Goal: Information Seeking & Learning: Learn about a topic

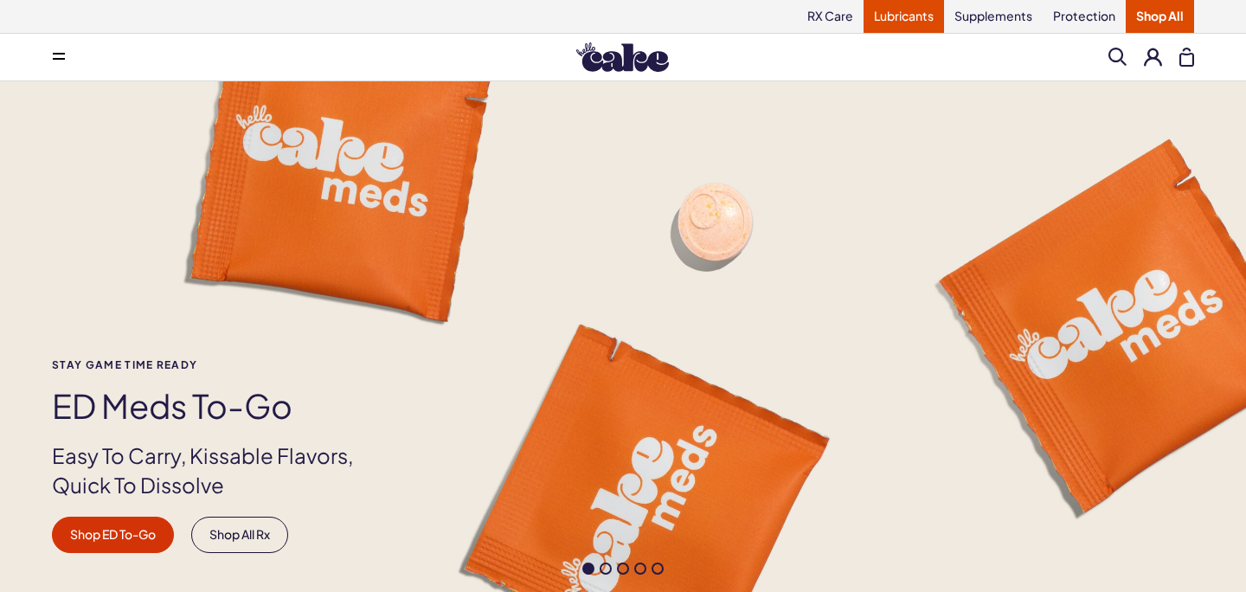
click at [910, 16] on link "Lubricants" at bounding box center [904, 16] width 80 height 33
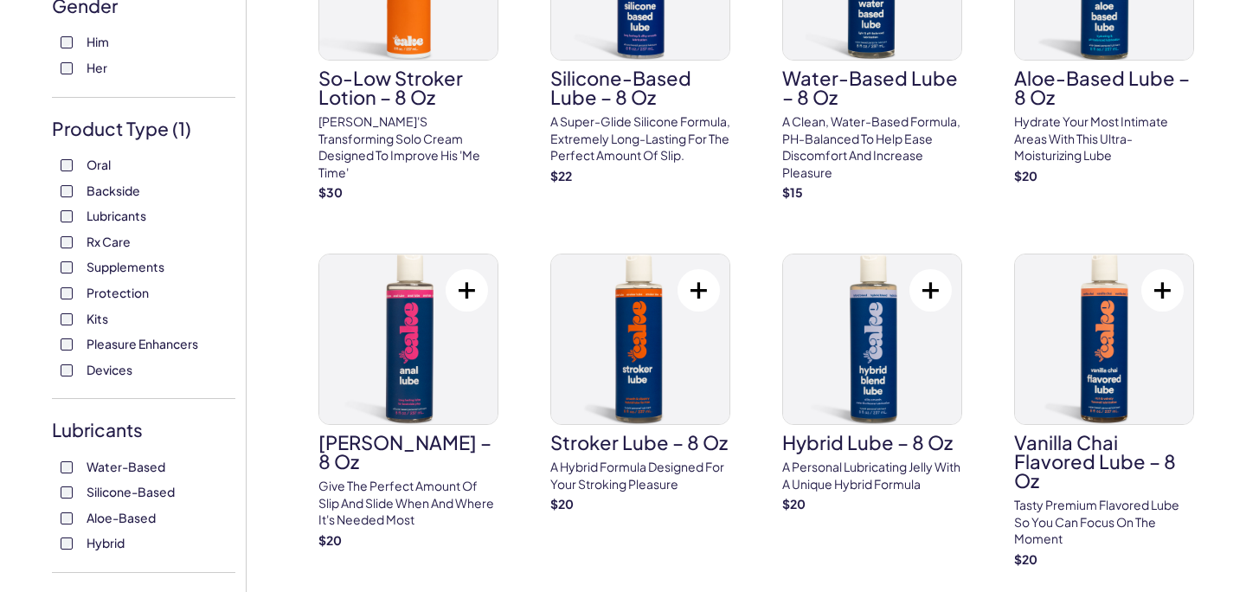
scroll to position [402, 0]
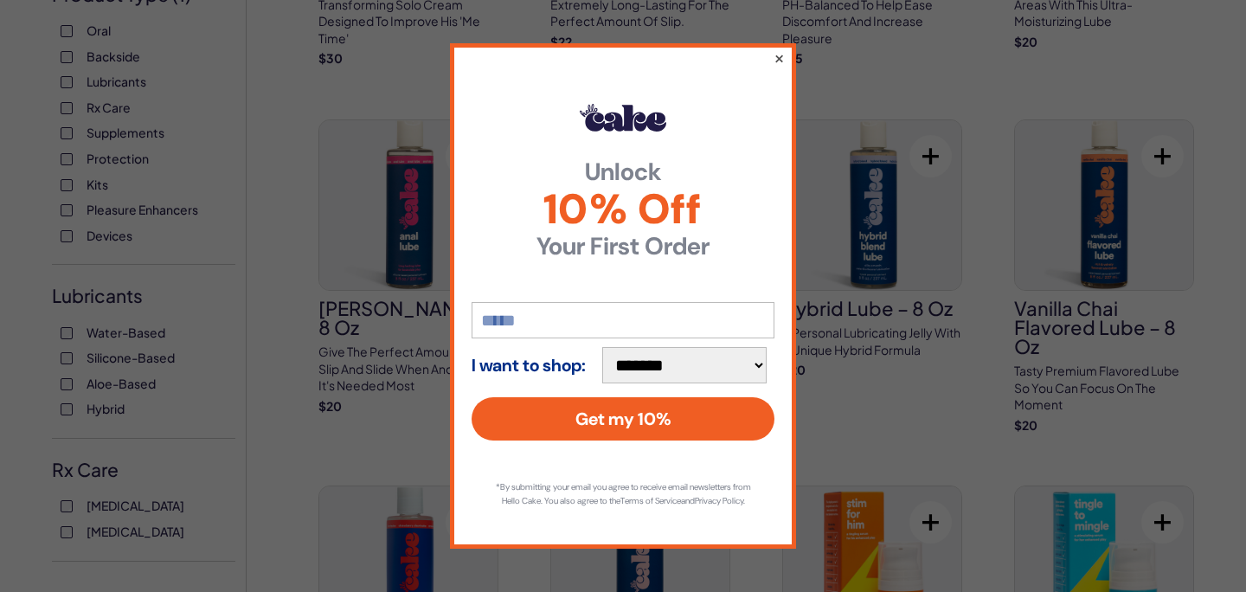
click at [776, 50] on button "×" at bounding box center [779, 58] width 11 height 21
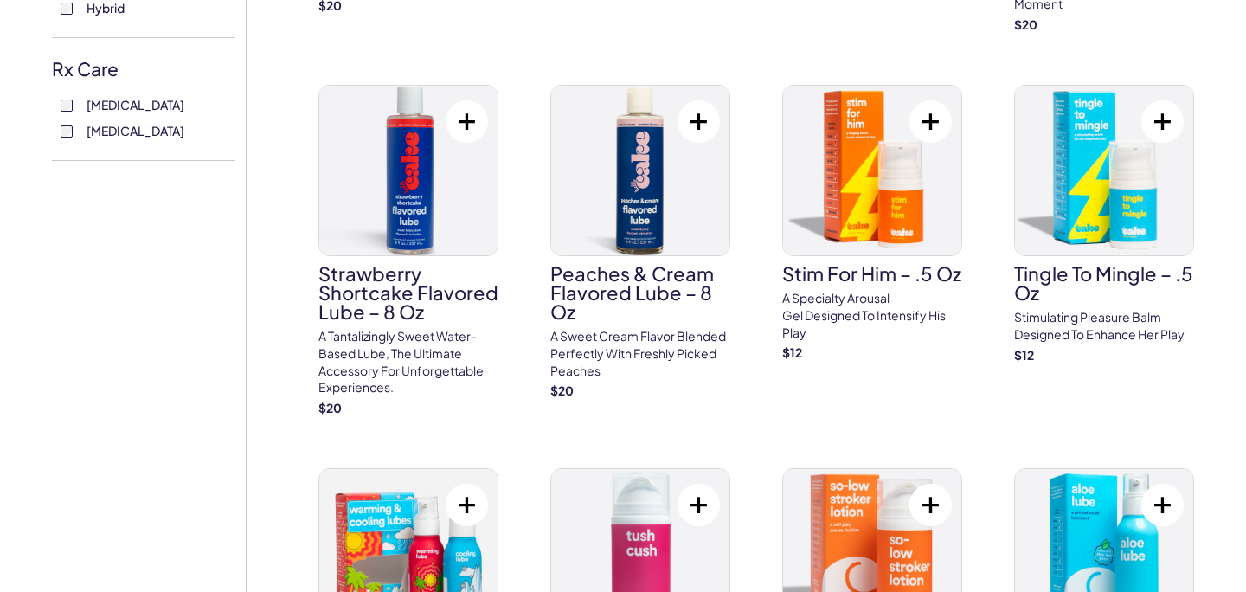
scroll to position [860, 0]
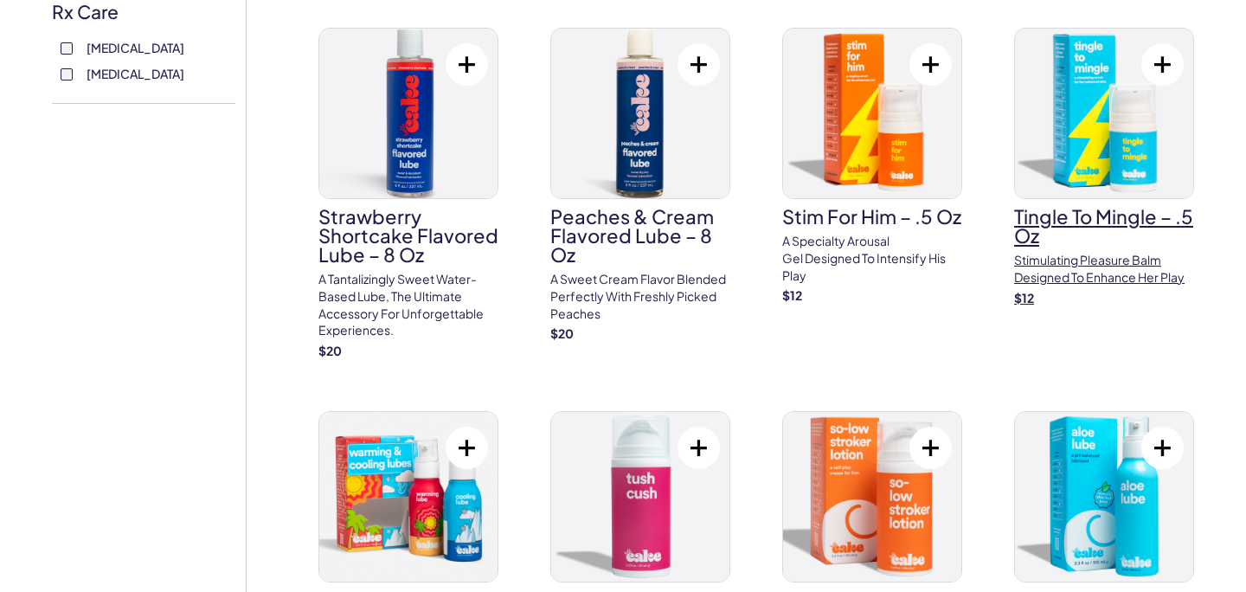
click at [1103, 274] on p "Stimulating pleasure balm designed to enhance her play" at bounding box center [1104, 269] width 180 height 34
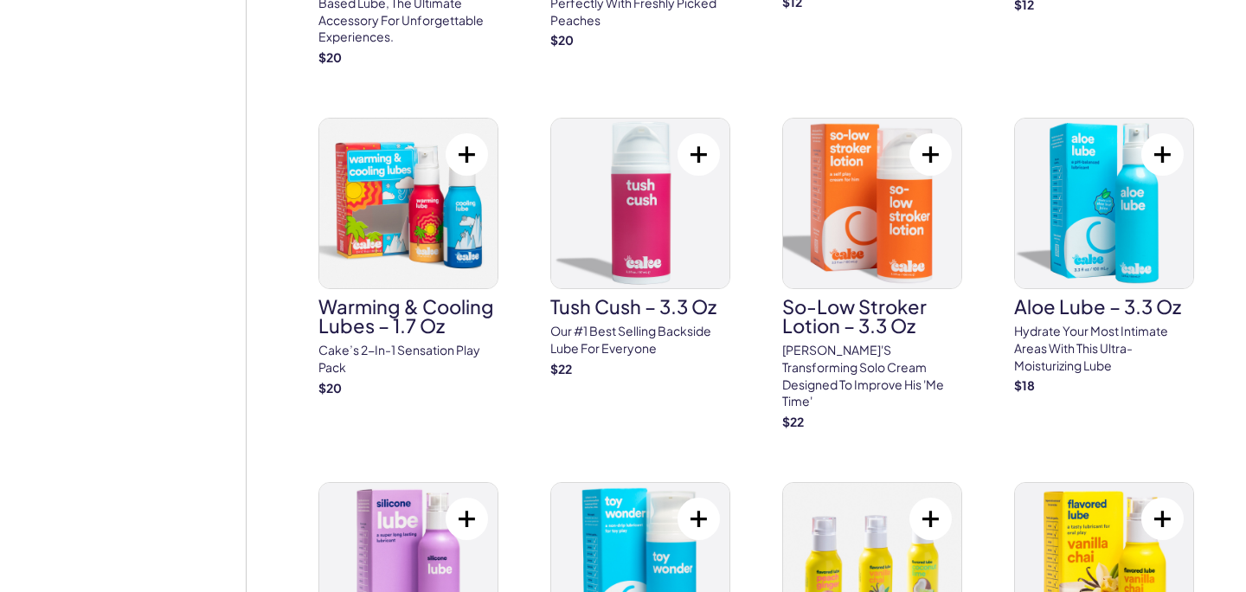
scroll to position [1187, 0]
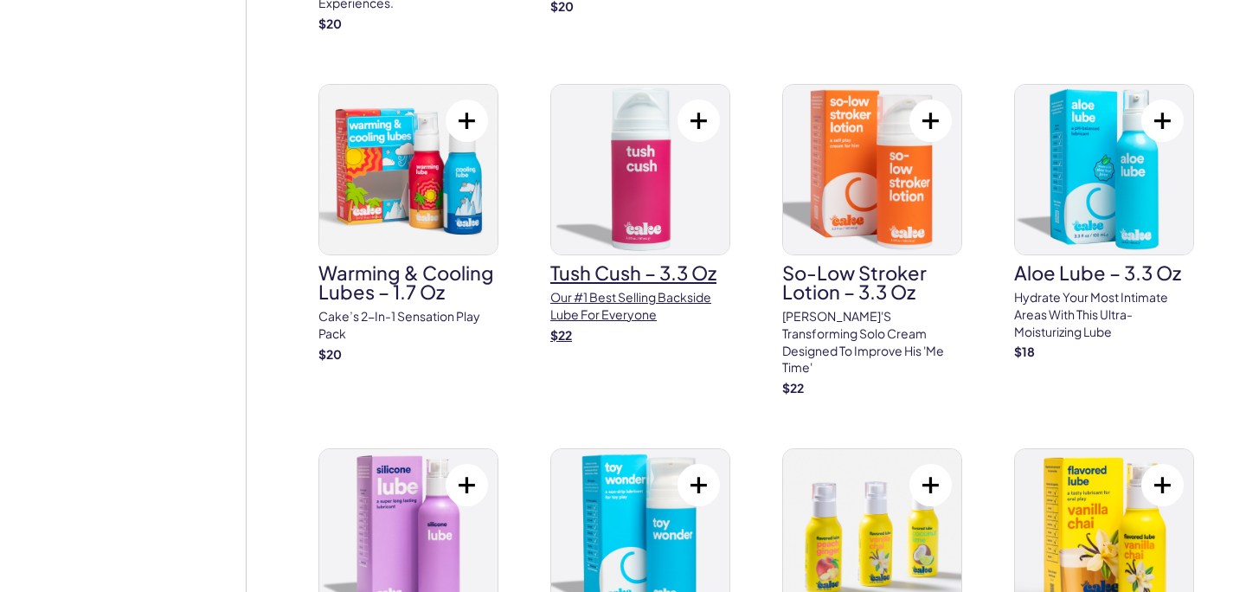
click at [637, 295] on p "Our #1 best selling backside lube for everyone" at bounding box center [640, 306] width 180 height 34
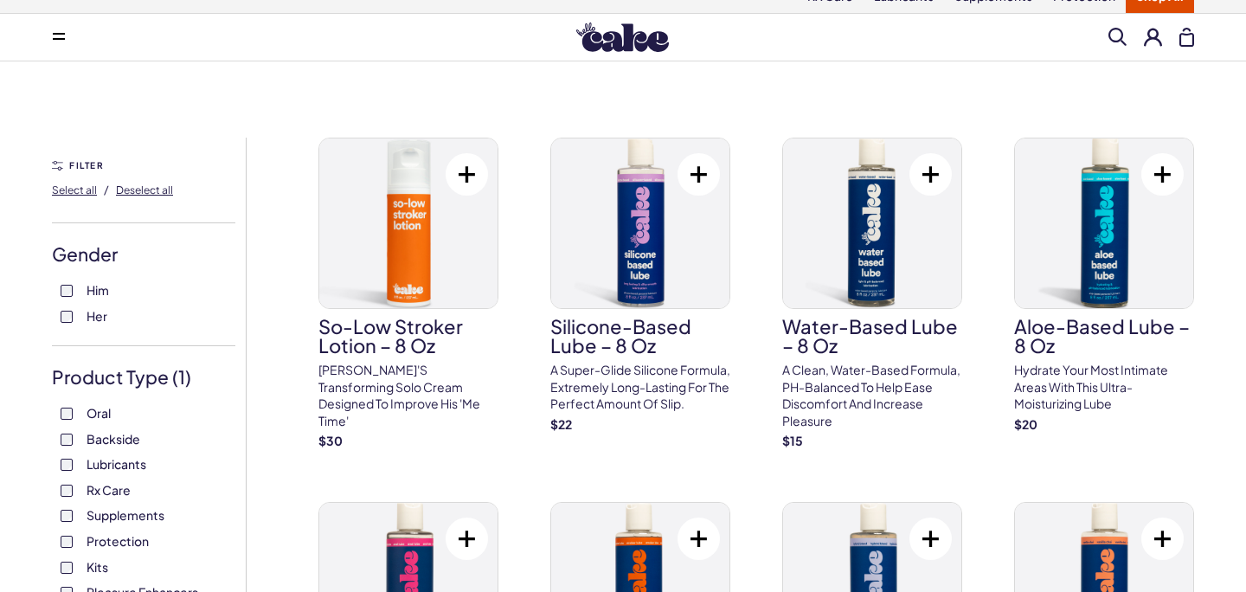
scroll to position [0, 0]
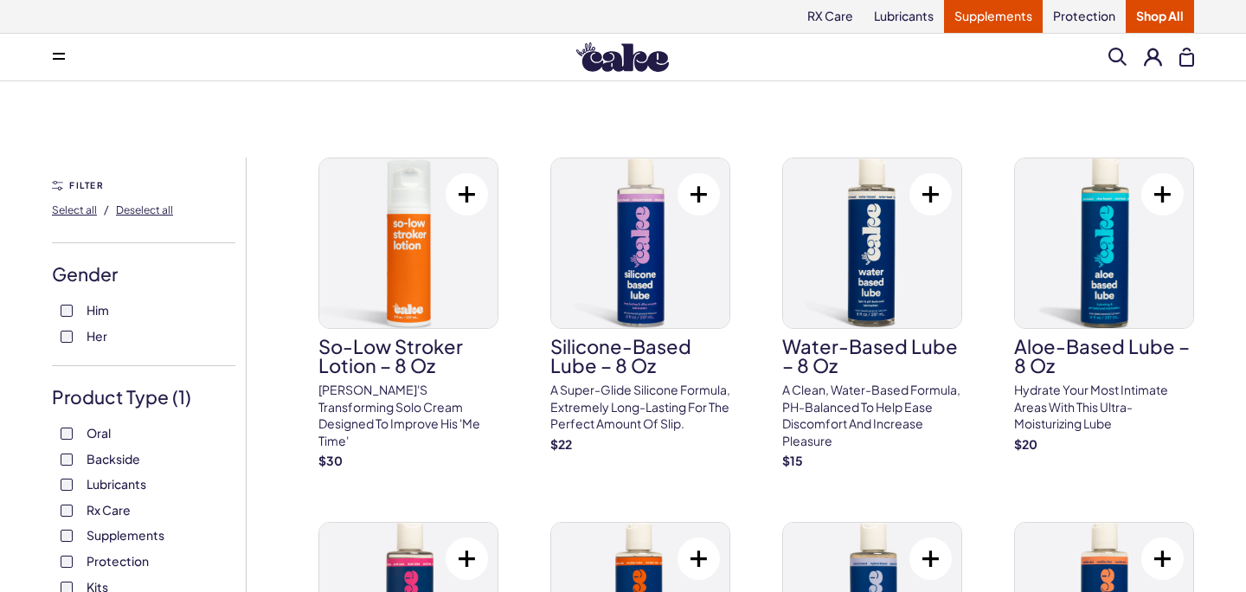
click at [992, 23] on link "Supplements" at bounding box center [993, 16] width 99 height 33
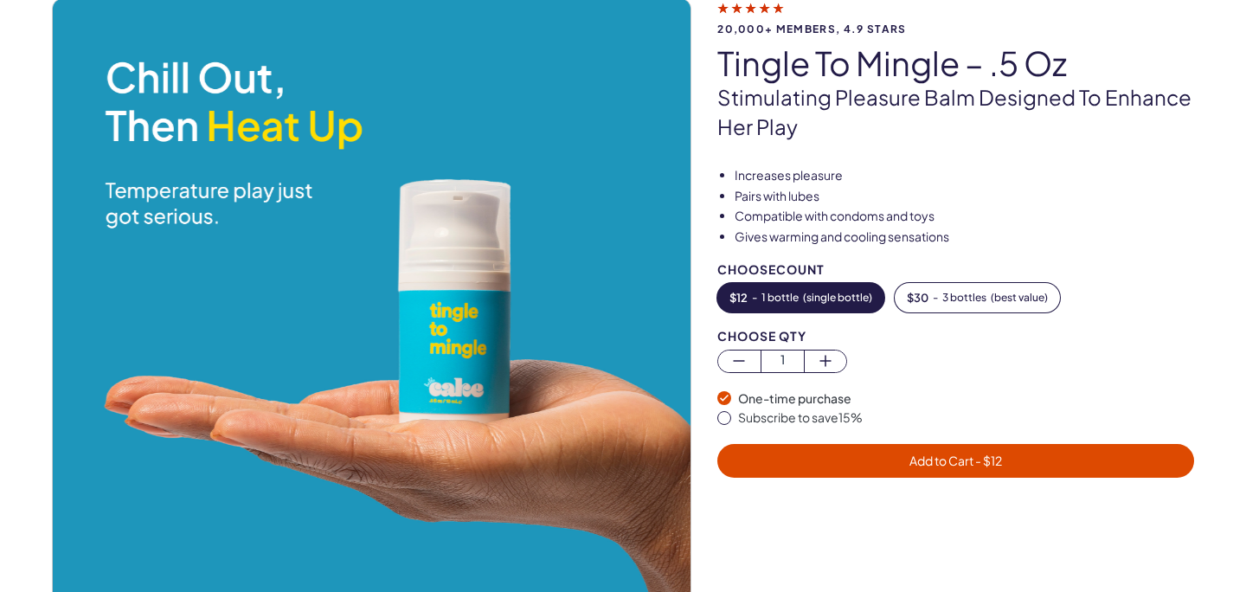
scroll to position [133, 0]
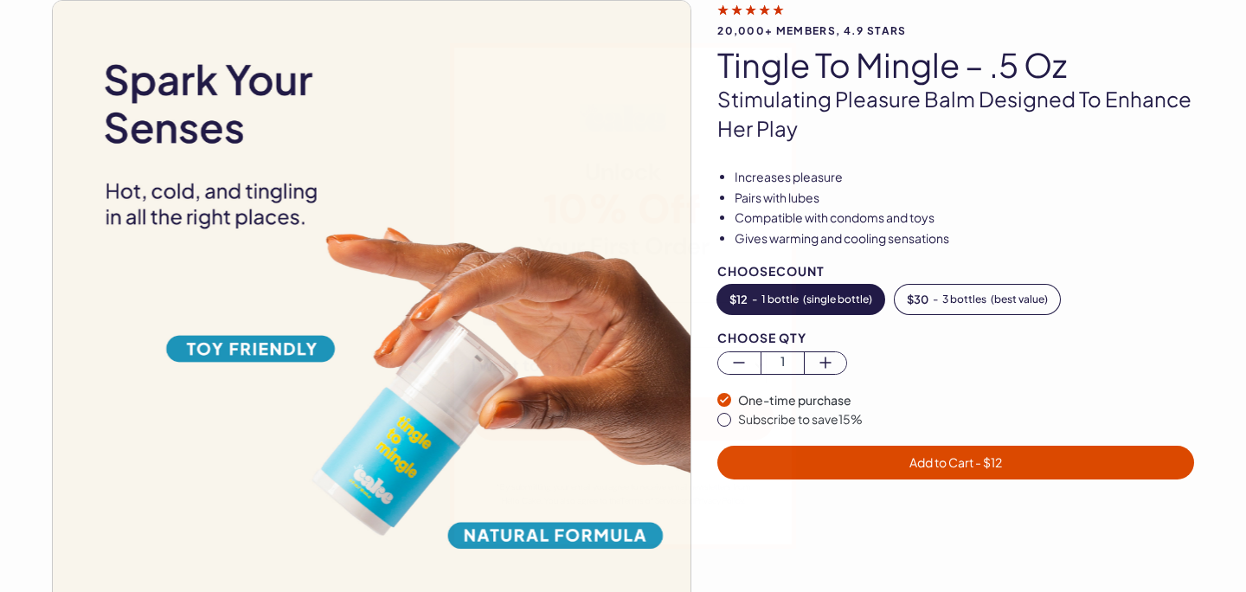
drag, startPoint x: 713, startPoint y: 93, endPoint x: 858, endPoint y: 110, distance: 145.6
click at [856, 109] on div "**********" at bounding box center [623, 296] width 1246 height 592
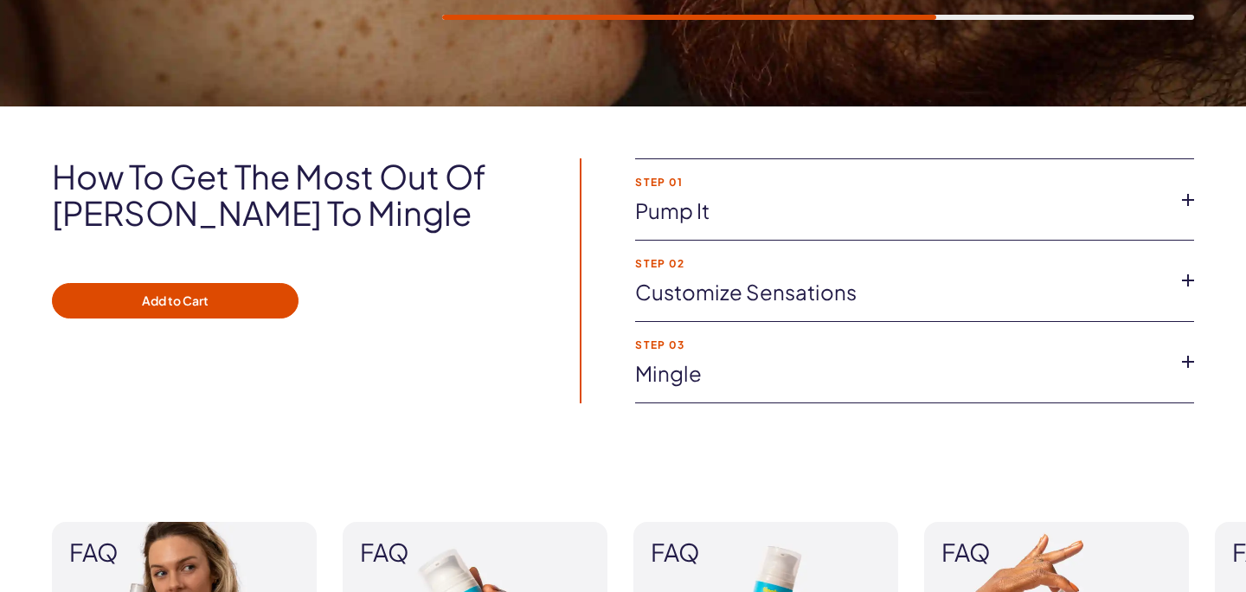
scroll to position [1236, 0]
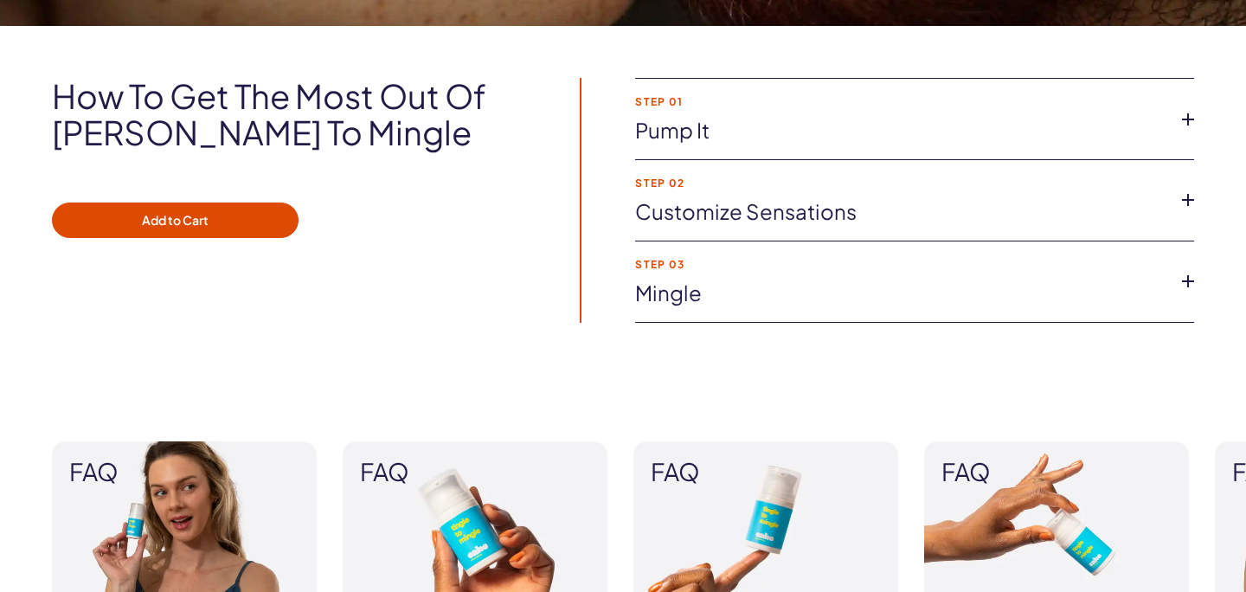
click at [704, 223] on link "Customize Sensations" at bounding box center [900, 211] width 531 height 29
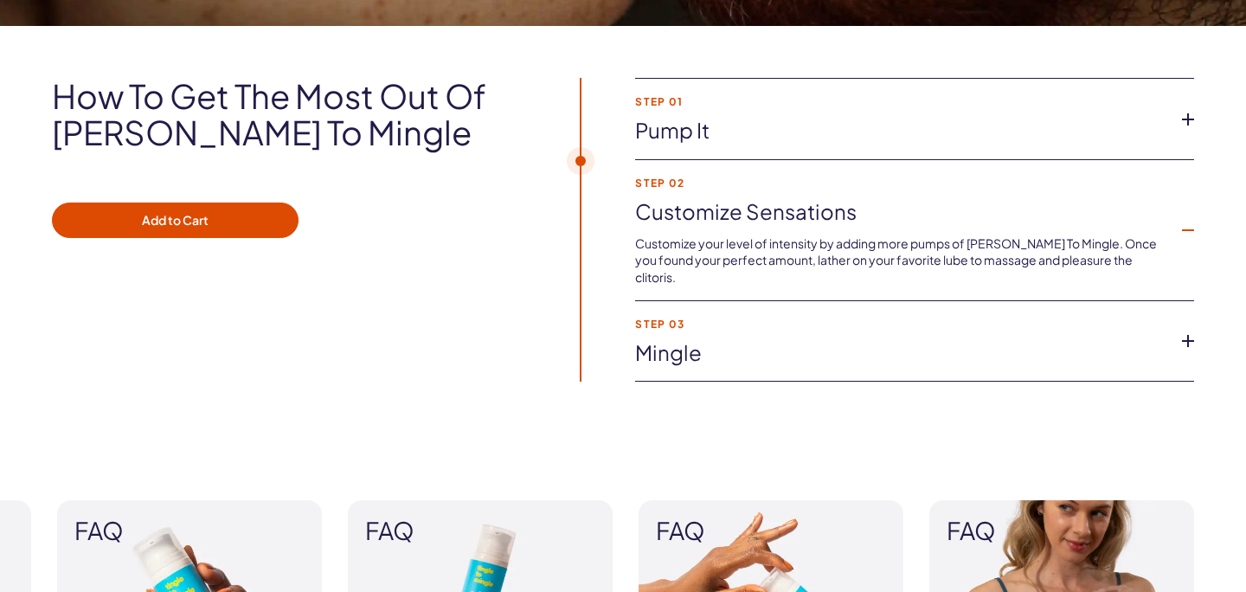
click at [704, 223] on link "Customize Sensations" at bounding box center [900, 211] width 531 height 29
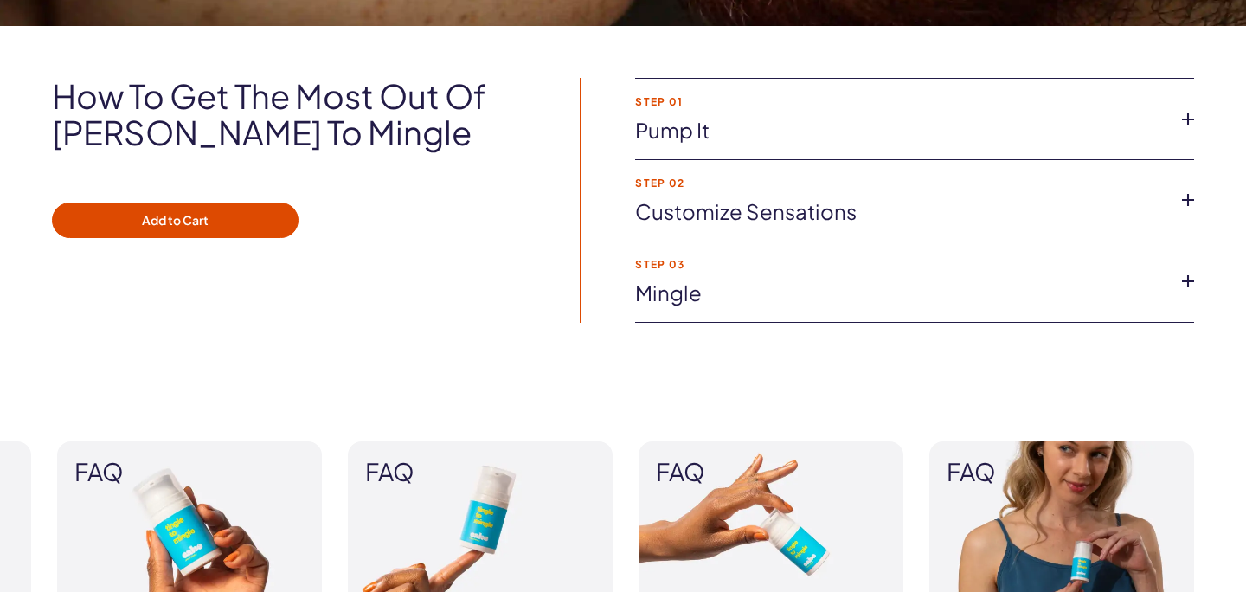
click at [705, 112] on li "Step 01 Pump It Start with 1-2 pumps of Tingle To Mingle to test the sensations…" at bounding box center [914, 119] width 559 height 81
click at [704, 134] on link "Pump It" at bounding box center [900, 130] width 531 height 29
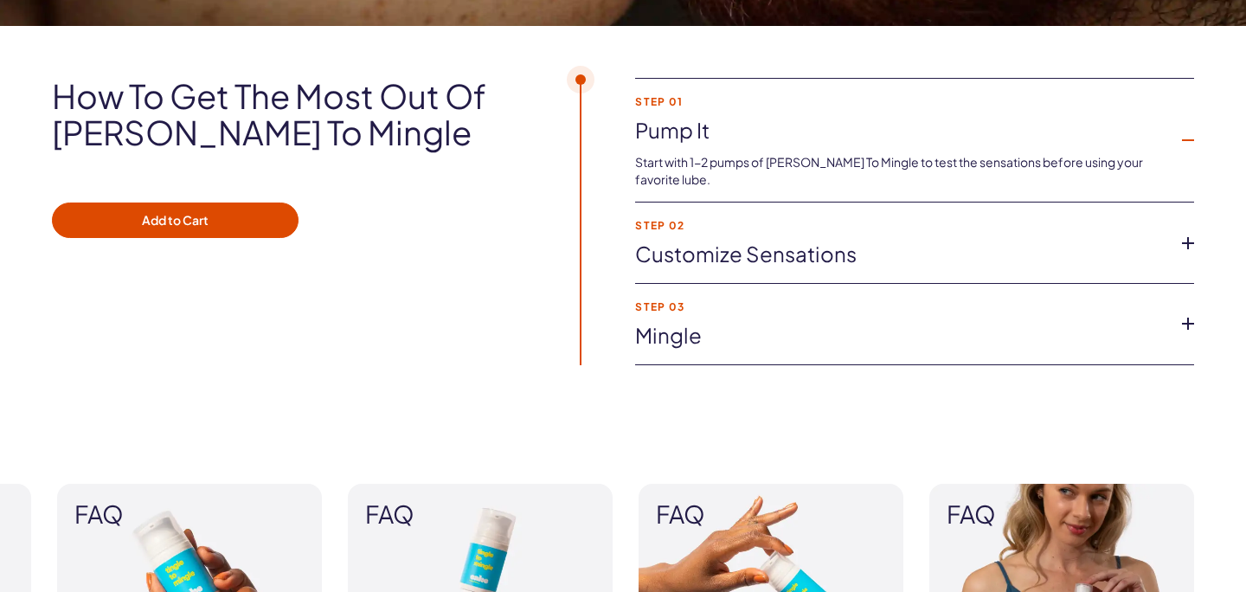
click at [704, 134] on link "Pump It" at bounding box center [900, 130] width 531 height 29
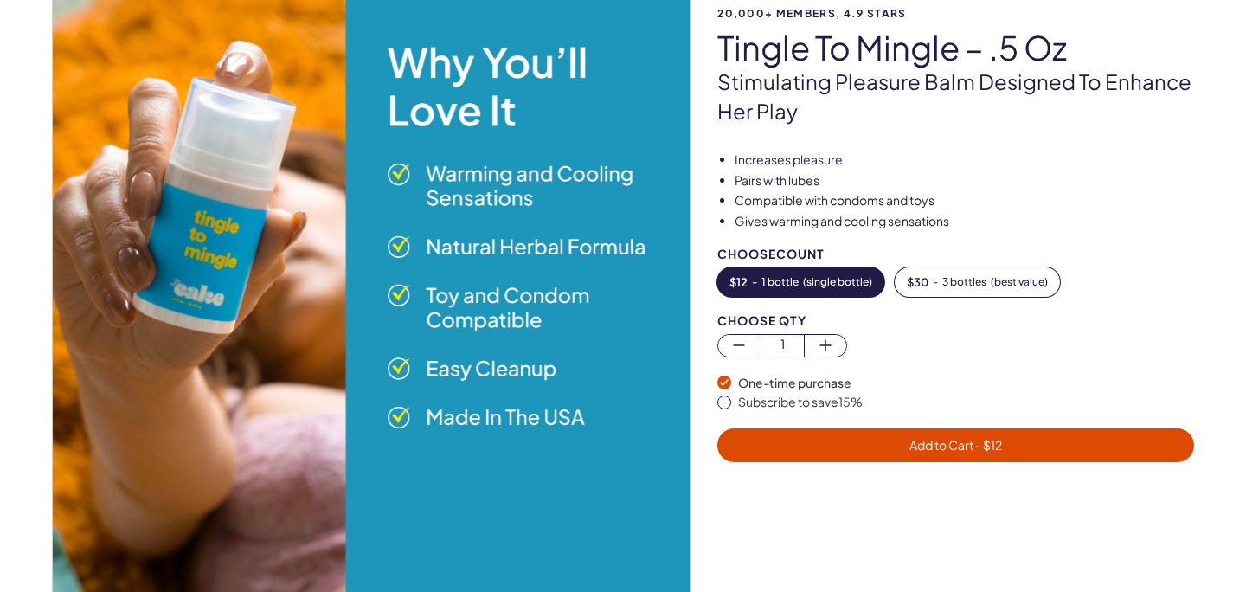
scroll to position [0, 0]
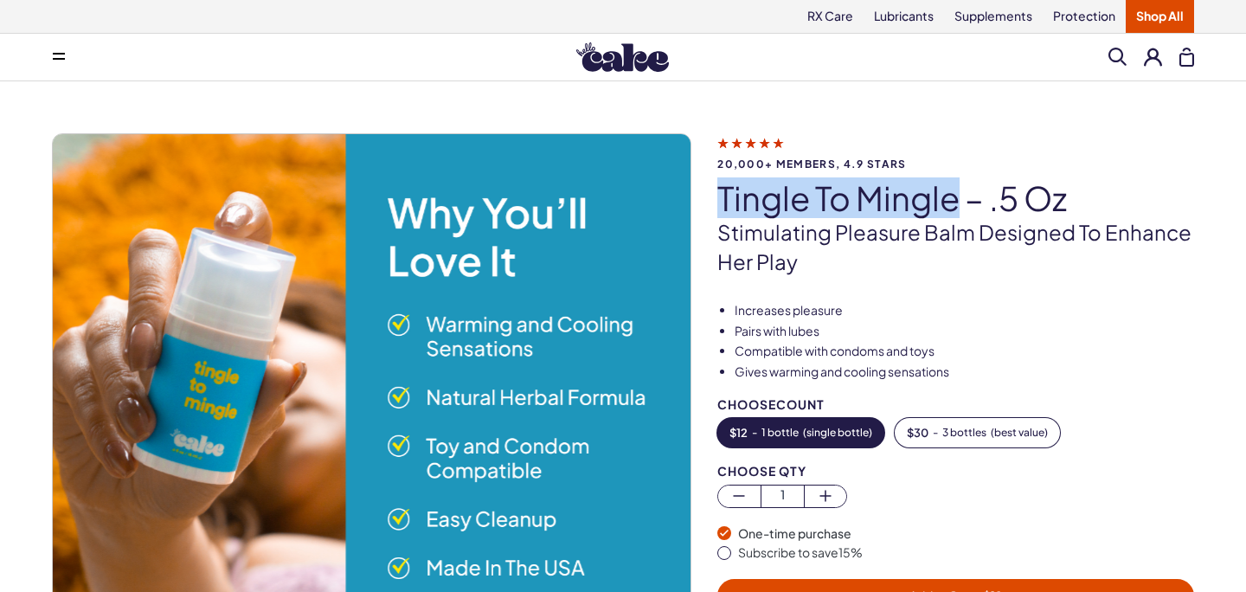
drag, startPoint x: 717, startPoint y: 194, endPoint x: 957, endPoint y: 197, distance: 240.6
click at [957, 197] on div "20,000+ members, 4.9 stars Tingle To Mingle – .5 oz Stimulating pleasure balm d…" at bounding box center [623, 471] width 1142 height 676
copy h1 "Tingle To Mingle"
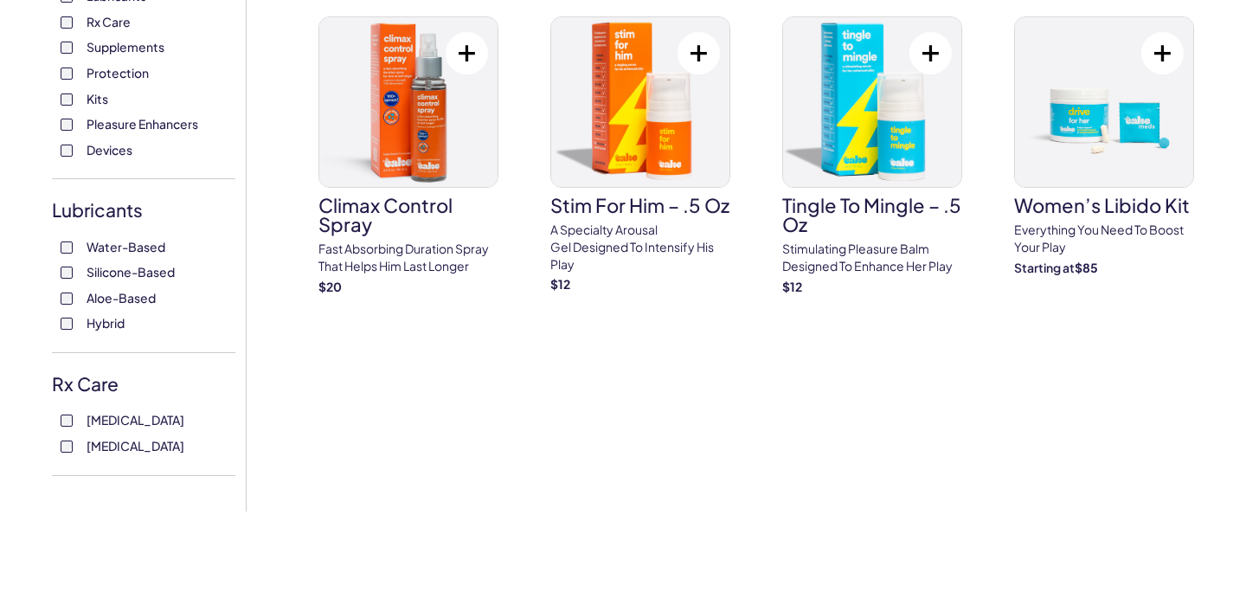
scroll to position [524, 0]
